Goal: Task Accomplishment & Management: Use online tool/utility

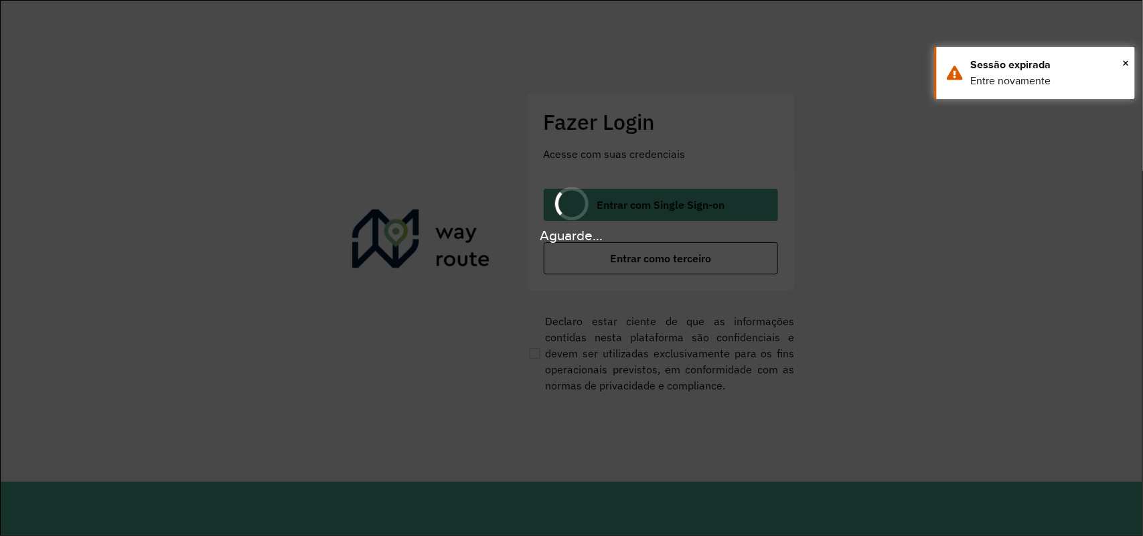
click at [788, 291] on div "Fazer Login Acesse com suas credenciais Entrar com Single Sign-on Entrar como t…" at bounding box center [661, 241] width 268 height 298
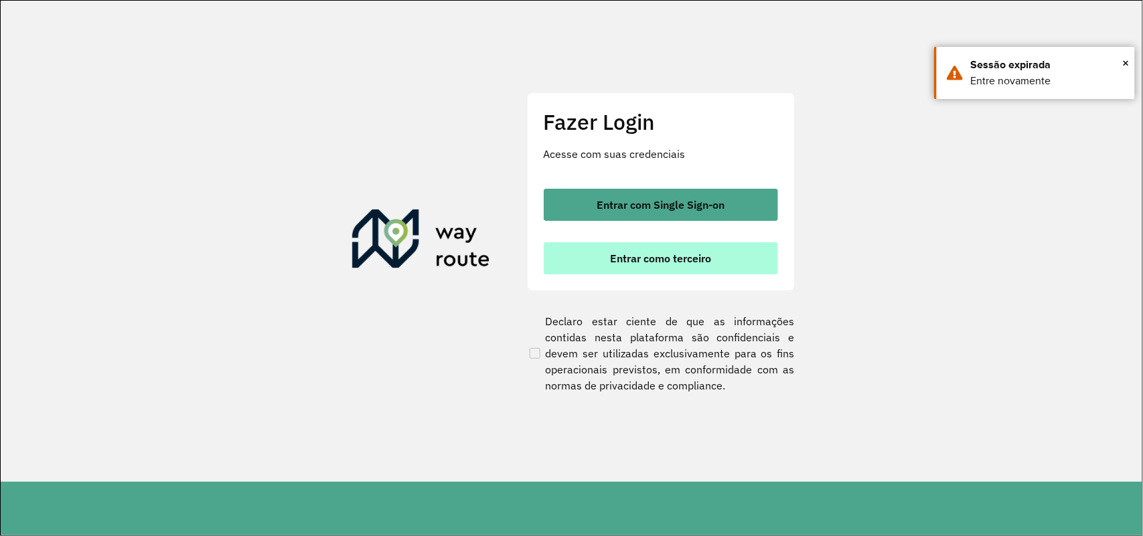
click at [739, 258] on button "Entrar como terceiro" at bounding box center [661, 258] width 234 height 32
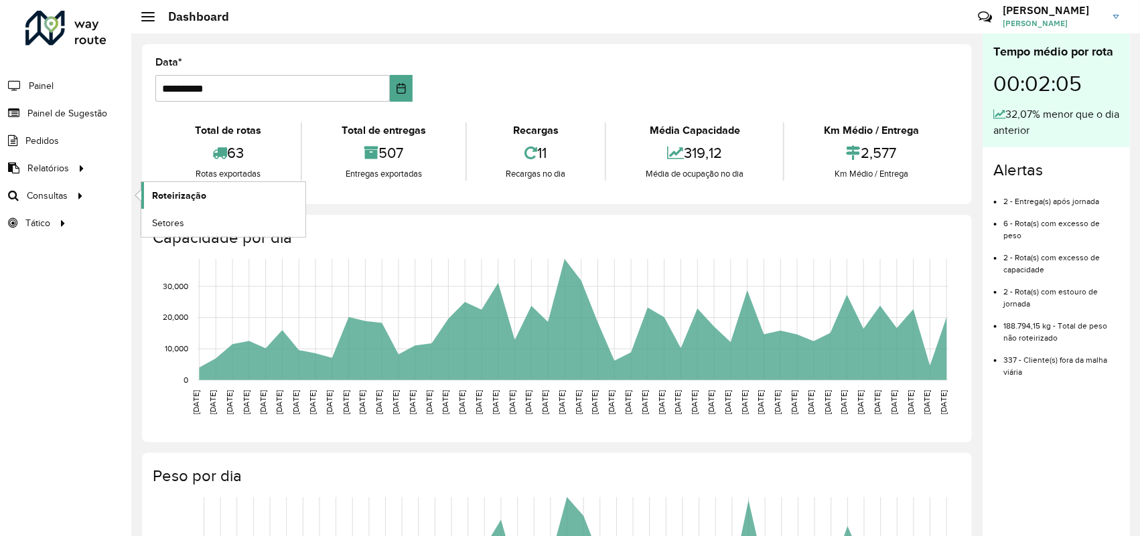
click at [175, 198] on span "Roteirização" at bounding box center [179, 196] width 54 height 14
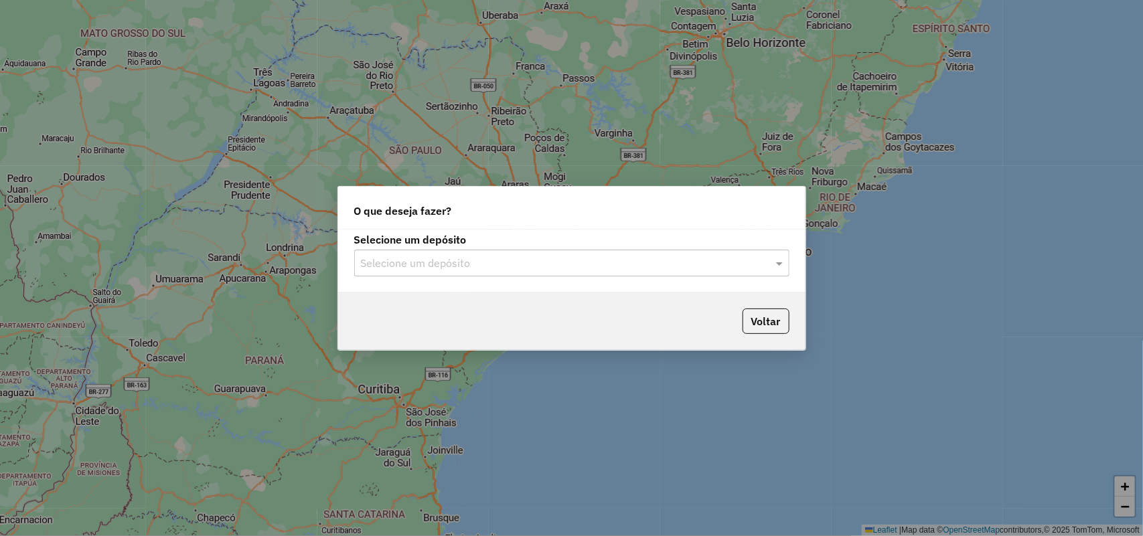
click at [705, 262] on input "text" at bounding box center [558, 264] width 395 height 16
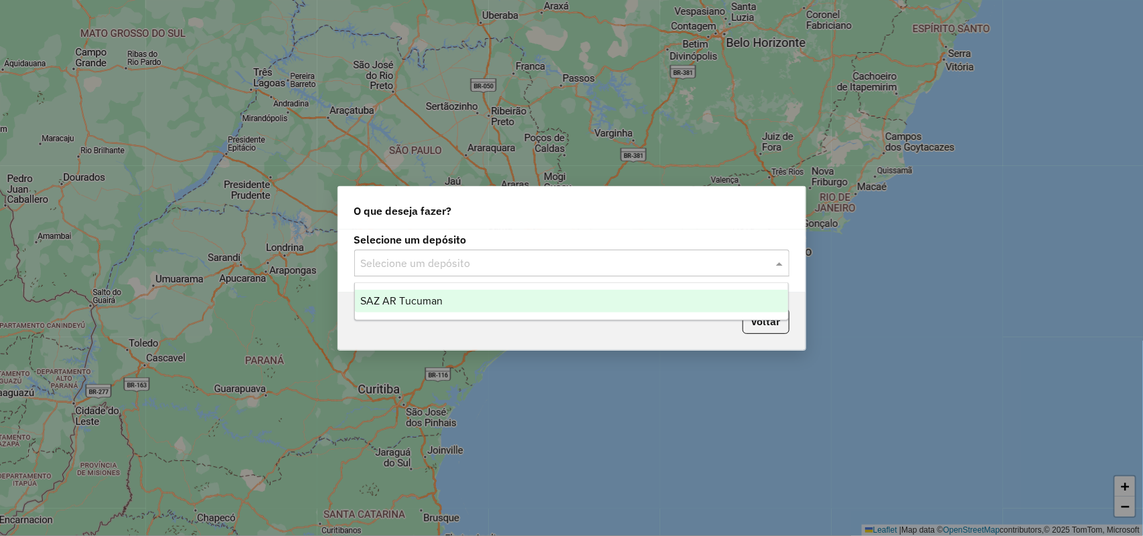
click at [638, 309] on div "SAZ AR Tucuman" at bounding box center [572, 301] width 434 height 23
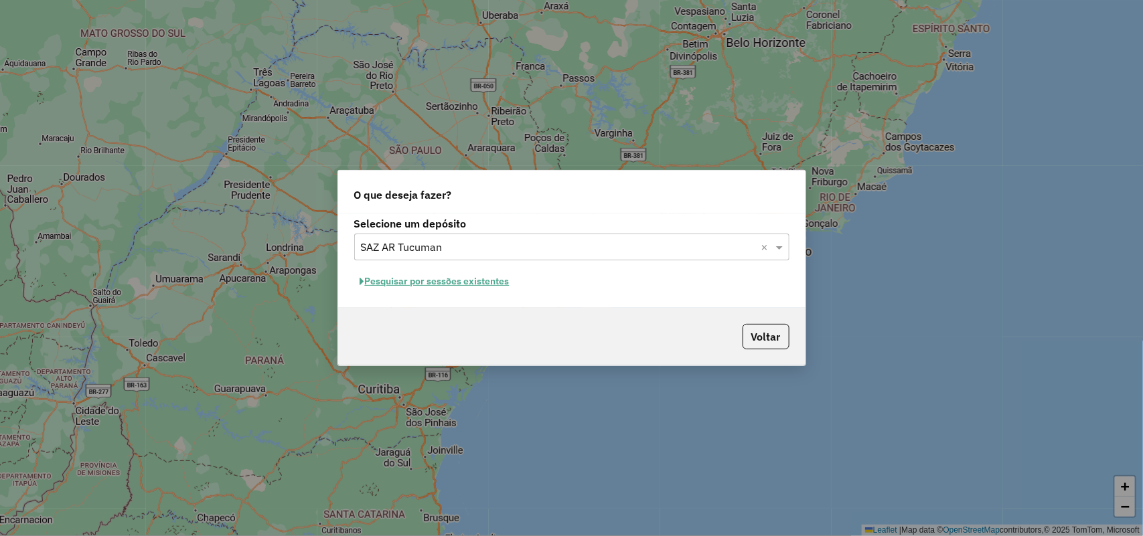
click at [691, 260] on div "Selecione um depósito Selecione um depósito × SAZ AR Tucuman × Pesquisar por se…" at bounding box center [571, 261] width 467 height 94
click at [694, 246] on input "text" at bounding box center [558, 248] width 395 height 16
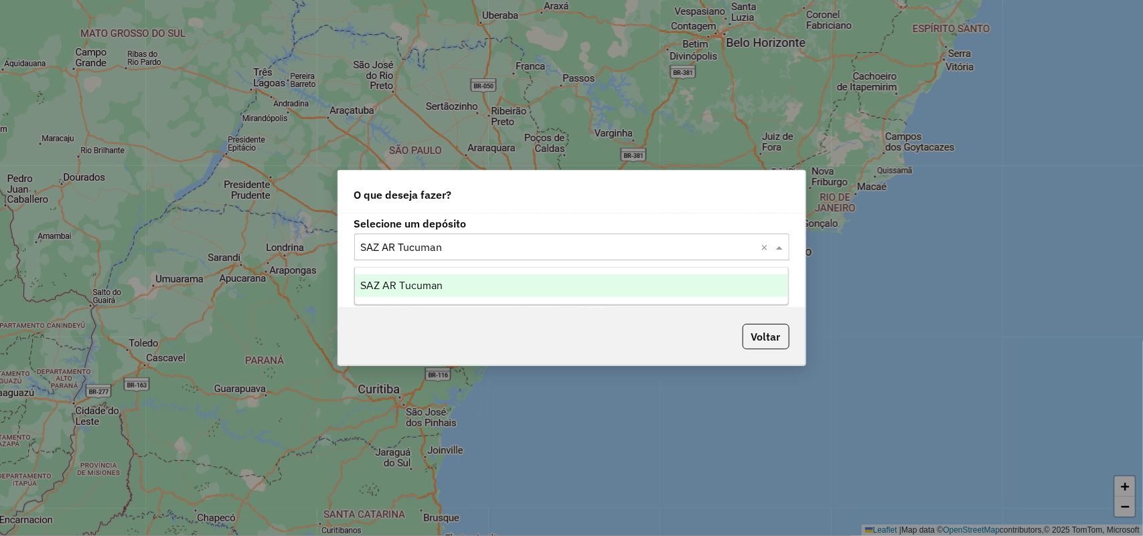
click at [642, 298] on ng-dropdown-panel "SAZ AR Tucuman" at bounding box center [571, 286] width 435 height 38
click at [652, 292] on div "SAZ AR Tucuman" at bounding box center [572, 286] width 434 height 23
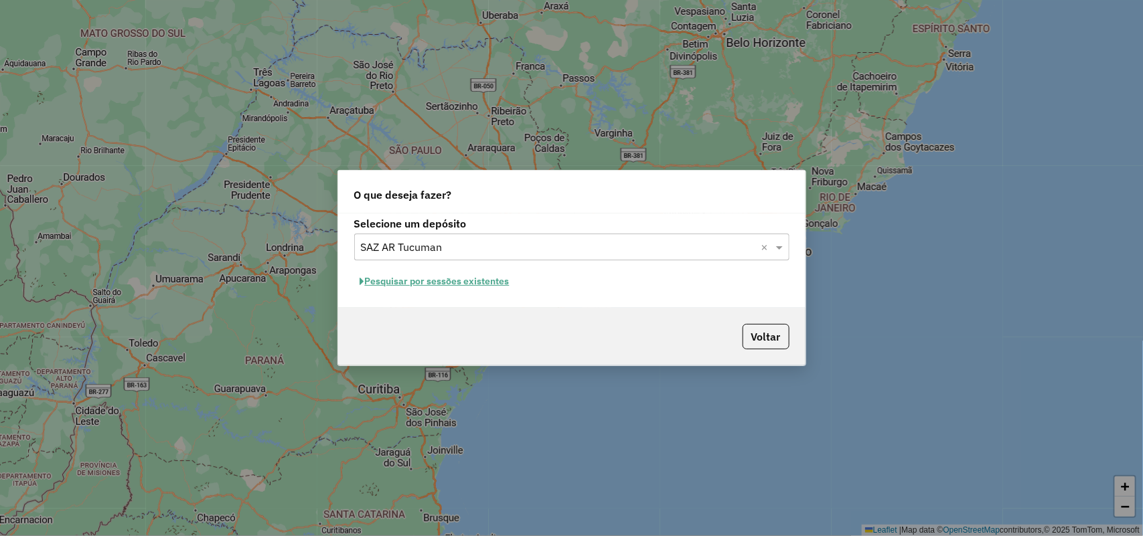
click at [451, 280] on button "Pesquisar por sessões existentes" at bounding box center [434, 281] width 161 height 21
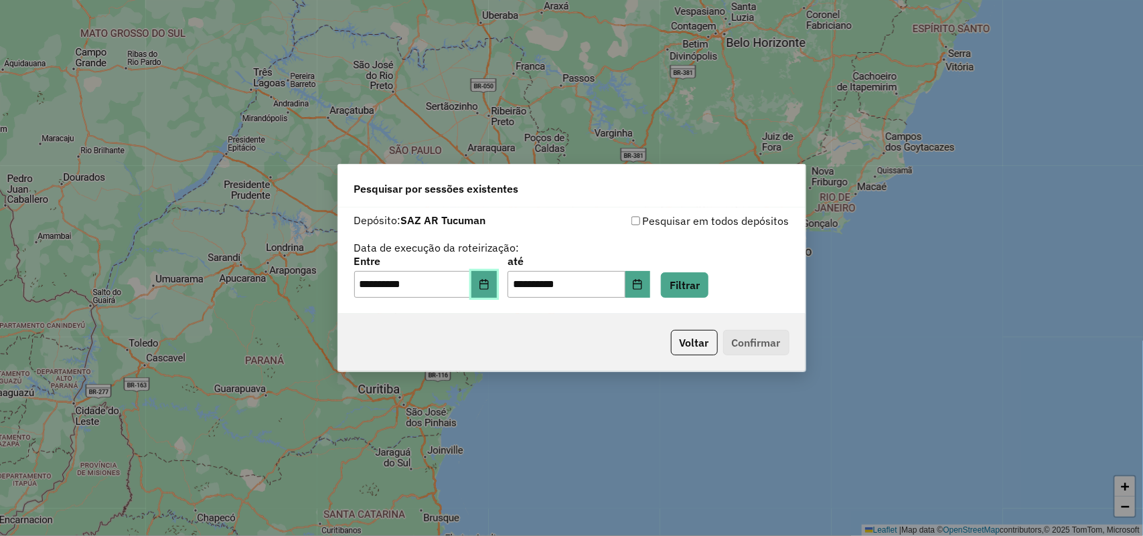
click at [487, 293] on button "Choose Date" at bounding box center [483, 284] width 25 height 27
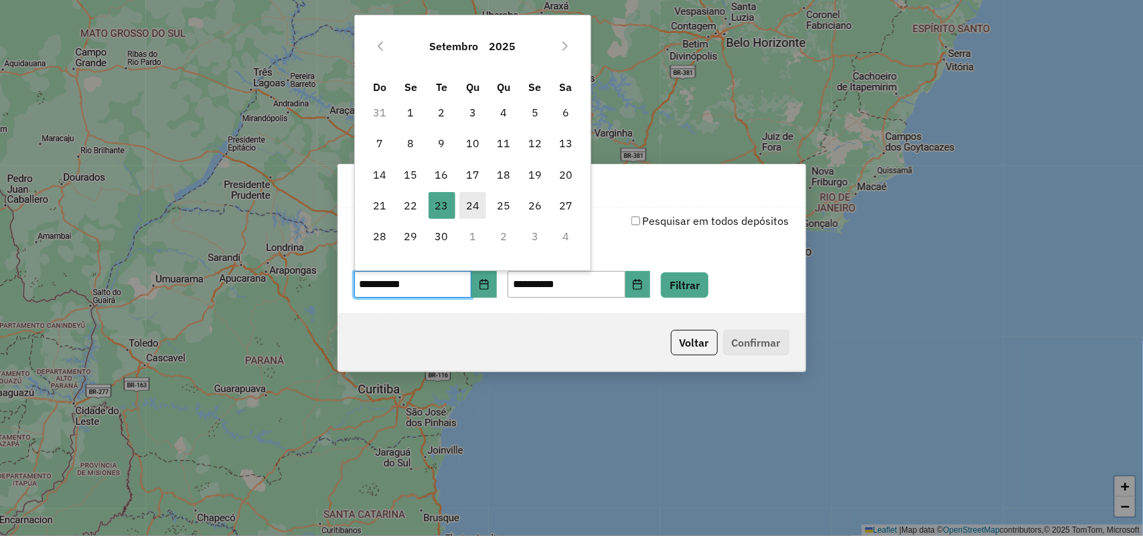
click at [479, 209] on span "24" at bounding box center [472, 205] width 27 height 27
type input "**********"
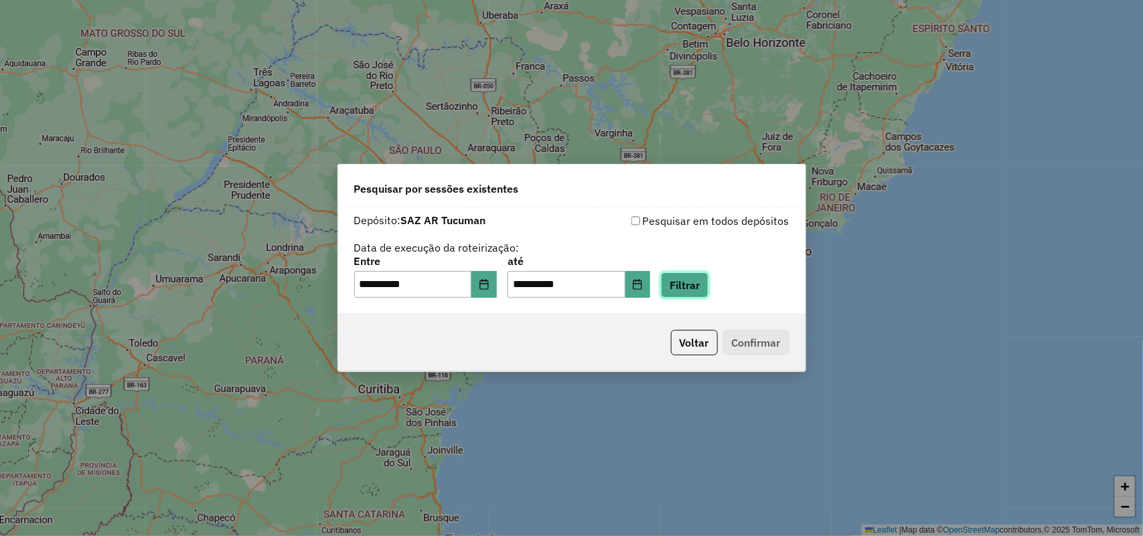
click at [708, 286] on button "Filtrar" at bounding box center [685, 285] width 48 height 25
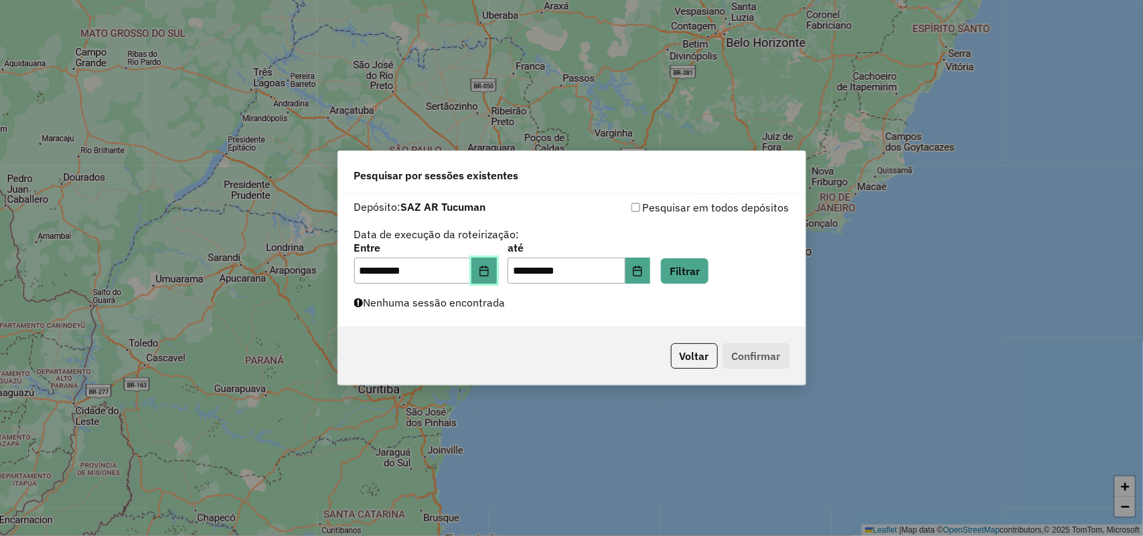
click at [497, 279] on button "Choose Date" at bounding box center [483, 271] width 25 height 27
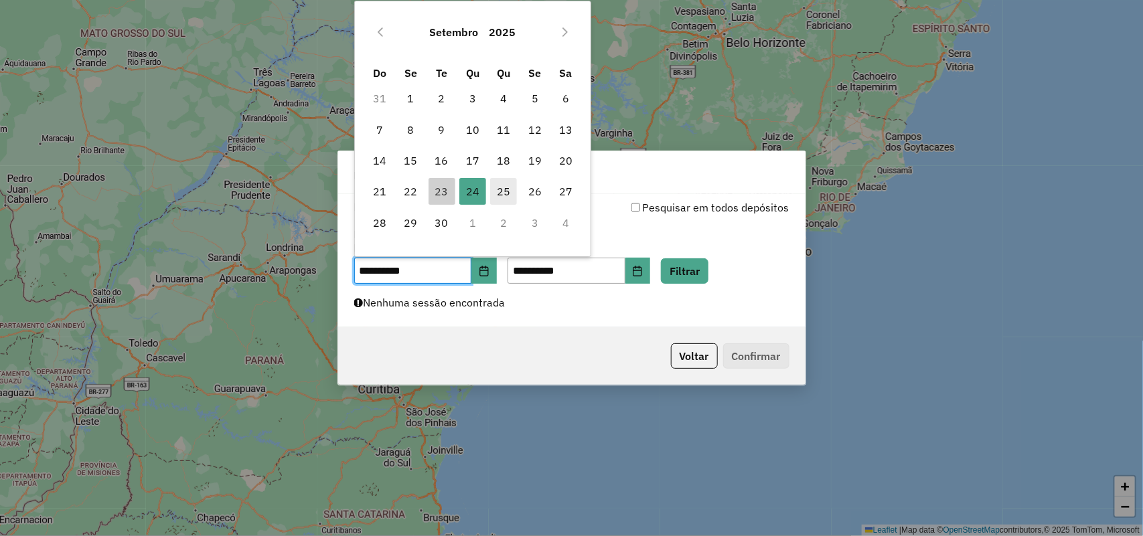
click at [506, 188] on span "25" at bounding box center [503, 191] width 27 height 27
type input "**********"
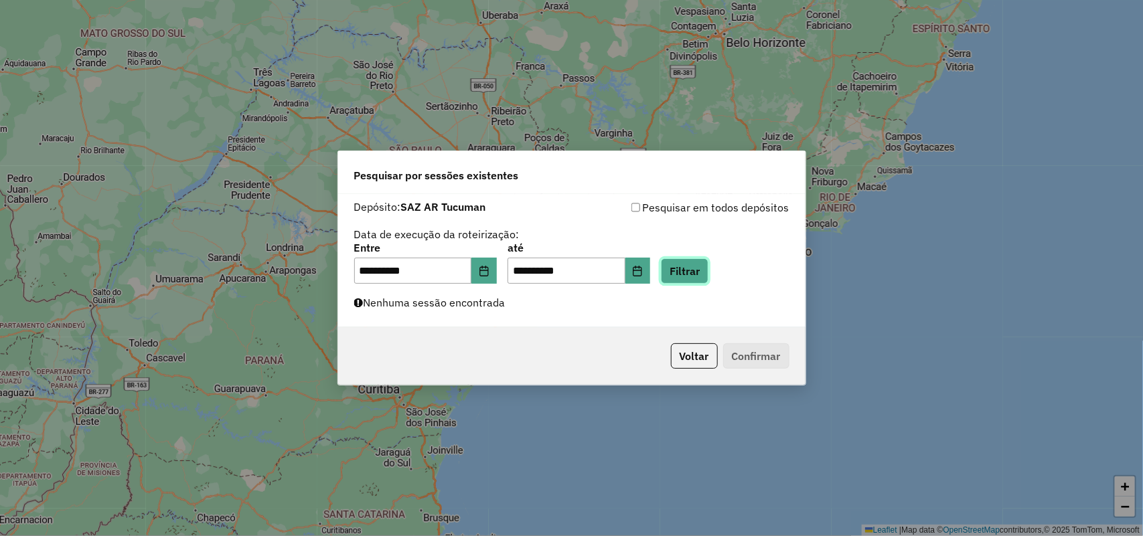
click at [708, 279] on button "Filtrar" at bounding box center [685, 270] width 48 height 25
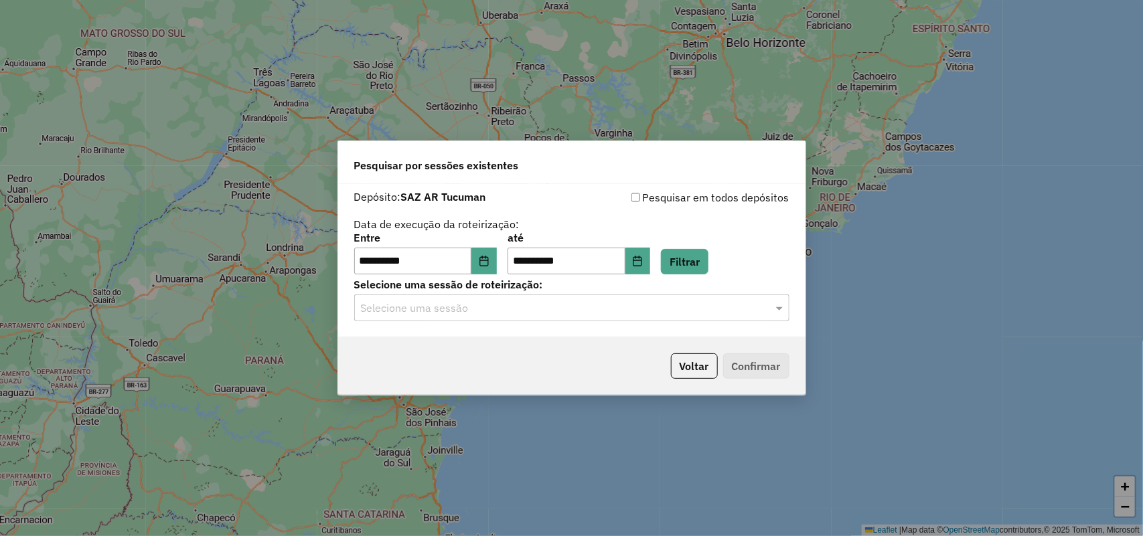
click at [695, 307] on input "text" at bounding box center [558, 309] width 395 height 16
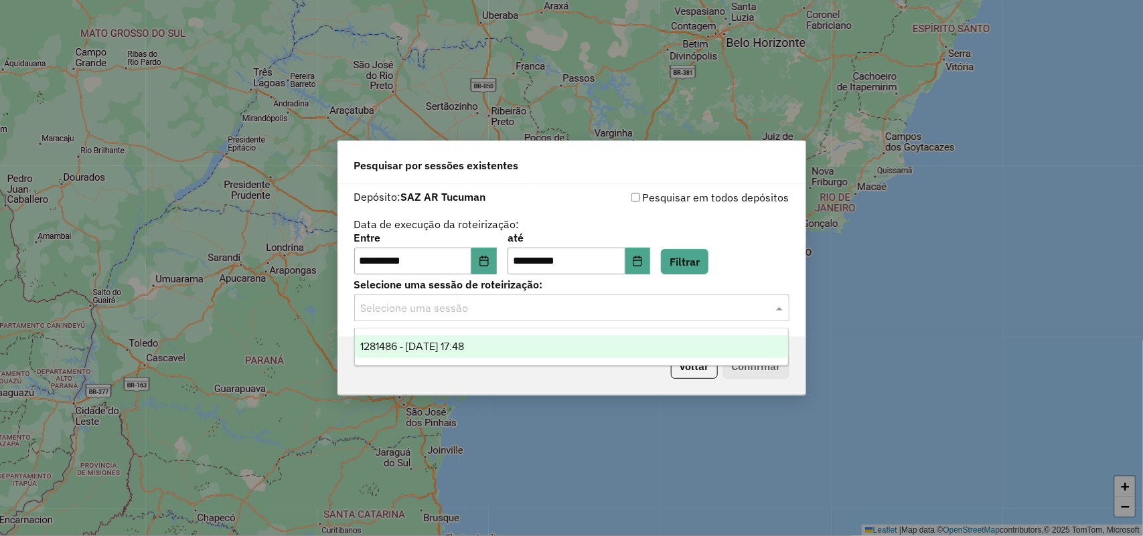
click at [695, 315] on input "text" at bounding box center [558, 309] width 395 height 16
click at [698, 313] on input "text" at bounding box center [558, 309] width 395 height 16
click at [701, 256] on button "Filtrar" at bounding box center [685, 261] width 48 height 25
click at [664, 301] on input "text" at bounding box center [558, 309] width 395 height 16
